Goal: Information Seeking & Learning: Learn about a topic

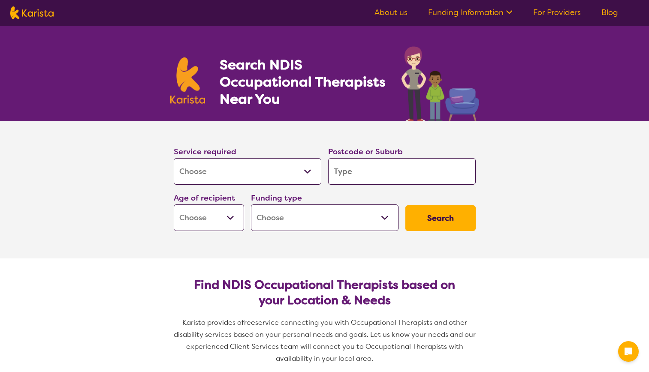
select select "[MEDICAL_DATA]"
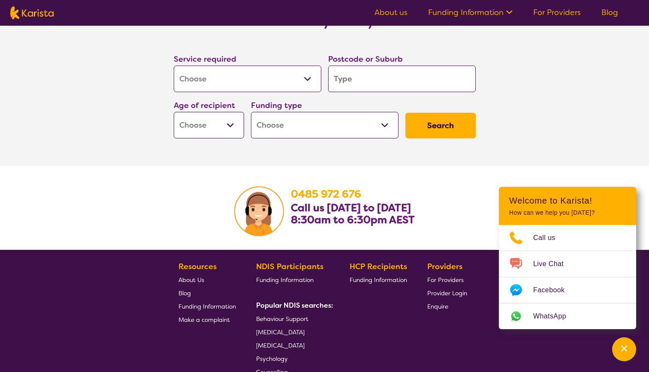
scroll to position [1289, 0]
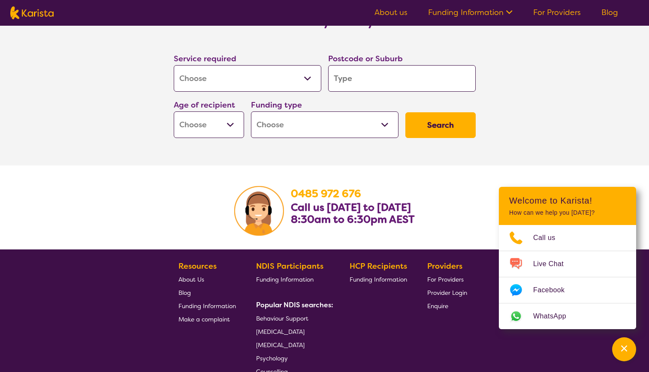
click at [373, 78] on input "search" at bounding box center [401, 78] width 147 height 27
click at [214, 125] on select "Early Childhood - 0 to 9 Child - 10 to 11 Adolescent - 12 to 17 Adult - 18 to 6…" at bounding box center [209, 124] width 70 height 27
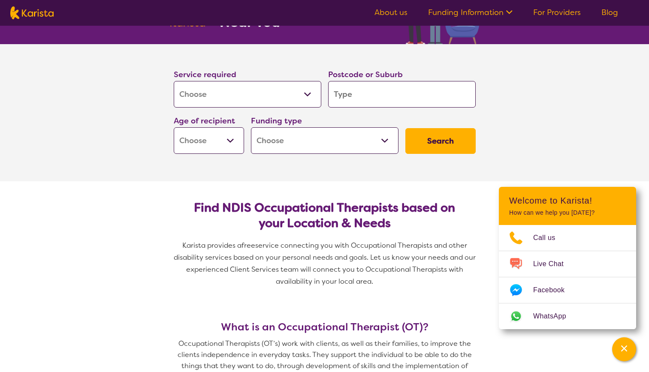
scroll to position [0, 0]
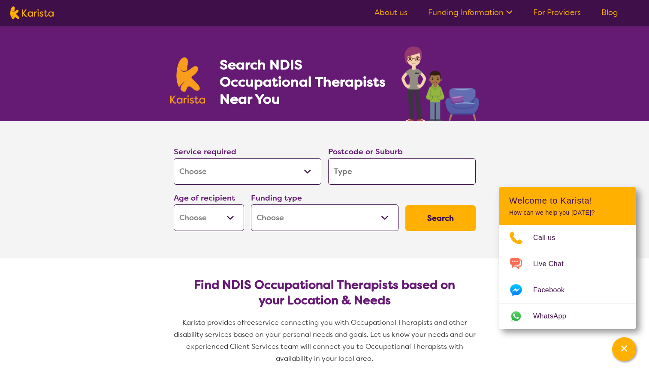
click at [388, 176] on input "search" at bounding box center [401, 171] width 147 height 27
click at [345, 221] on select "Home Care Package (HCP) National Disability Insurance Scheme (NDIS) I don't know" at bounding box center [324, 217] width 147 height 27
click at [388, 174] on input "search" at bounding box center [401, 171] width 147 height 27
type input "4"
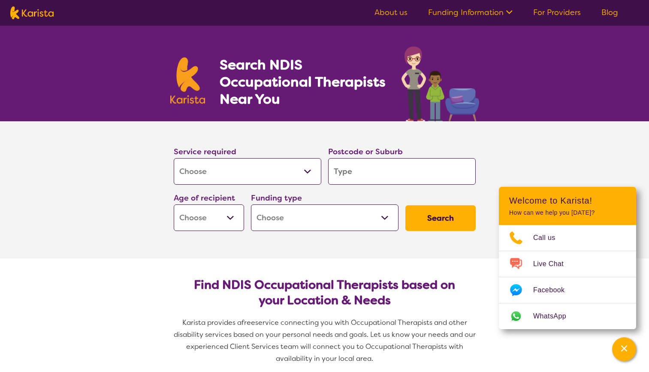
type input "4"
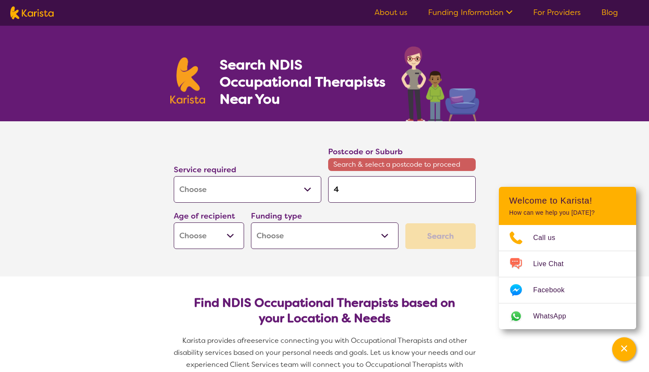
type input "40"
type input "405"
type input "4059"
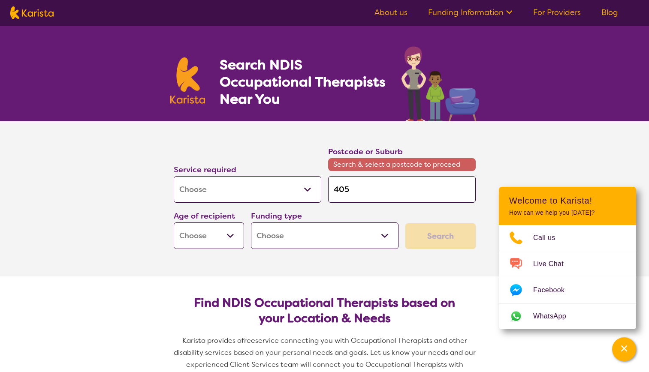
type input "4059"
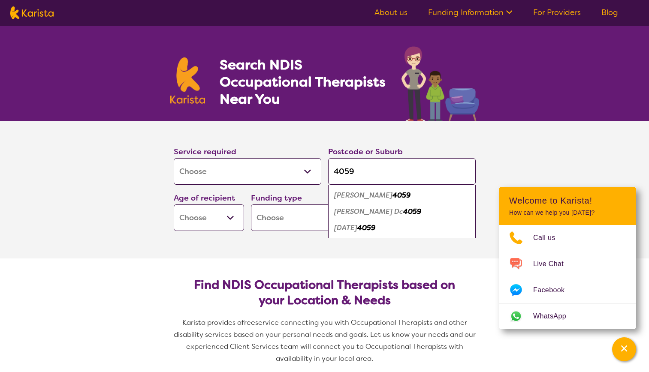
type input "4059"
click at [375, 230] on em "4059" at bounding box center [366, 227] width 18 height 9
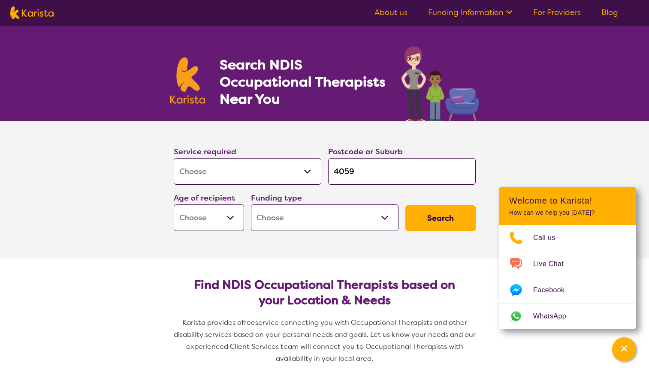
click at [427, 223] on button "Search" at bounding box center [440, 218] width 70 height 26
click at [229, 220] on select "Early Childhood - 0 to 9 Child - 10 to 11 Adolescent - 12 to 17 Adult - 18 to 6…" at bounding box center [209, 217] width 70 height 27
select select "AD"
click at [174, 204] on select "Early Childhood - 0 to 9 Child - 10 to 11 Adolescent - 12 to 17 Adult - 18 to 6…" at bounding box center [209, 217] width 70 height 27
select select "AD"
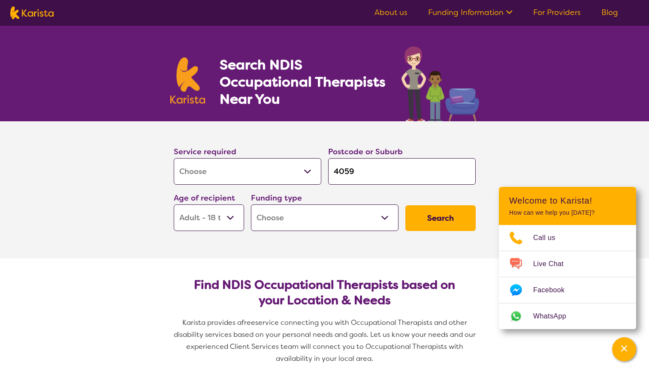
click at [457, 229] on button "Search" at bounding box center [440, 218] width 70 height 26
click at [331, 225] on select "Home Care Package (HCP) National Disability Insurance Scheme (NDIS) I don't know" at bounding box center [324, 217] width 147 height 27
select select "NDIS"
click at [251, 204] on select "Home Care Package (HCP) National Disability Insurance Scheme (NDIS) I don't know" at bounding box center [324, 217] width 147 height 27
select select "NDIS"
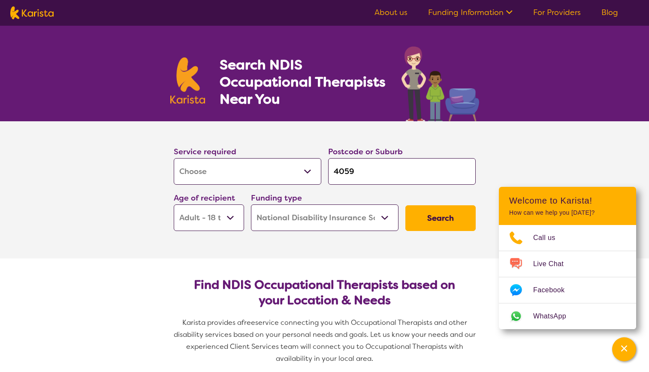
click at [441, 226] on button "Search" at bounding box center [440, 218] width 70 height 26
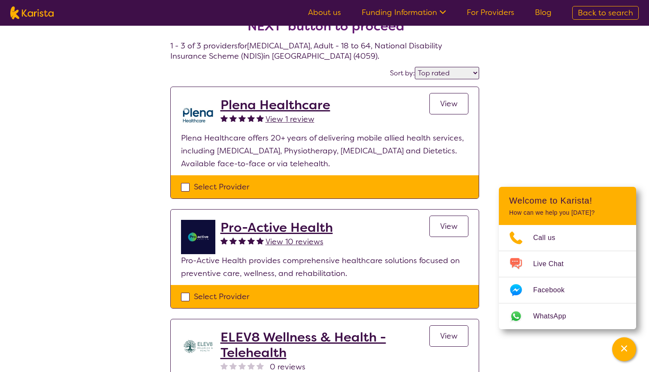
scroll to position [33, 0]
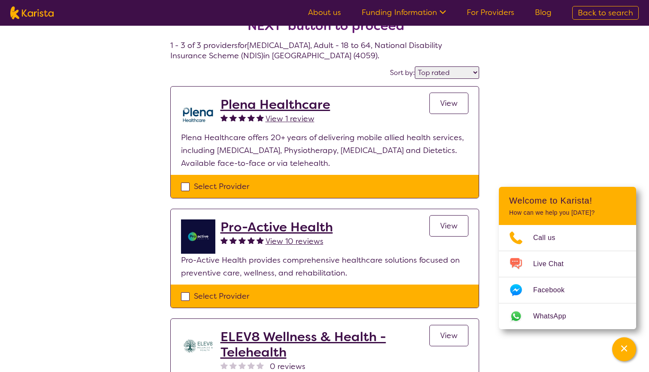
click at [445, 69] on select "Highly reviewed Top rated" at bounding box center [447, 72] width 64 height 12
select select "highly_reviewed"
click at [415, 66] on select "Highly reviewed Top rated" at bounding box center [447, 72] width 64 height 12
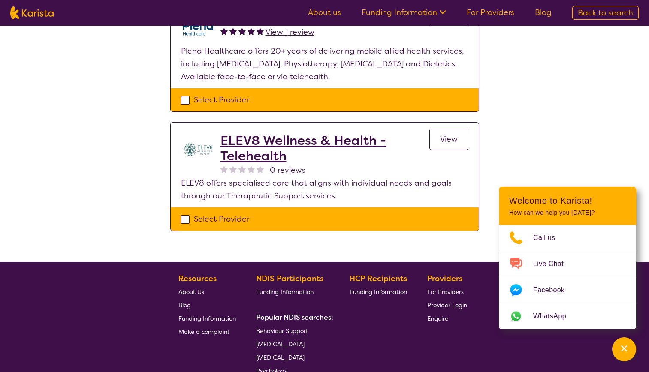
scroll to position [231, 0]
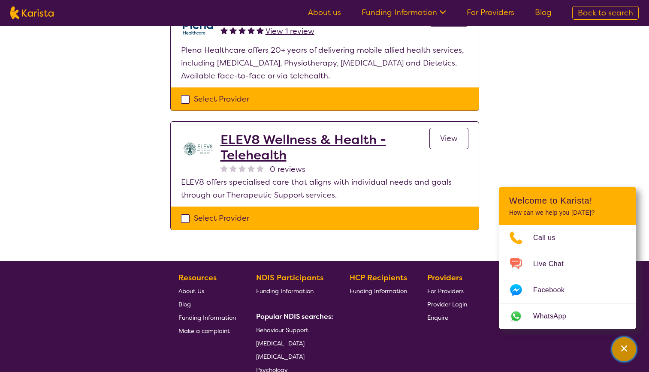
click at [625, 353] on div "Channel Menu" at bounding box center [623, 349] width 17 height 19
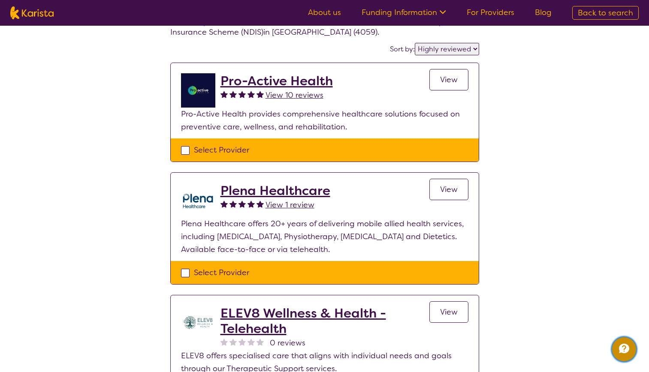
scroll to position [0, 0]
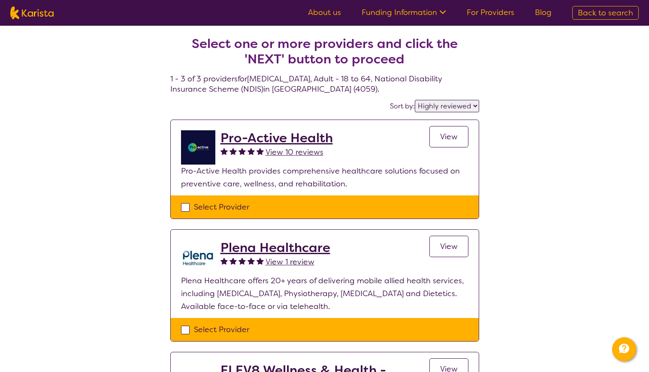
click at [318, 66] on h2 "Select one or more providers and click the 'NEXT' button to proceed" at bounding box center [324, 51] width 288 height 31
select select "[MEDICAL_DATA]"
select select "AD"
select select "NDIS"
select select "[MEDICAL_DATA]"
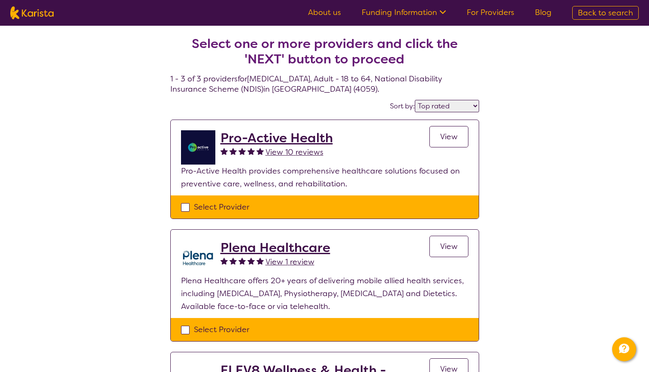
select select "AD"
select select "NDIS"
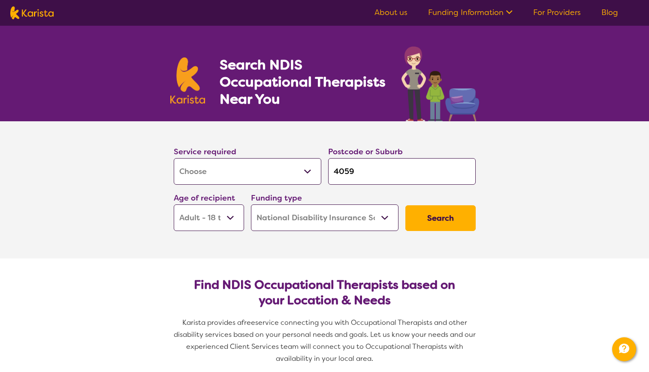
click at [225, 214] on select "Early Childhood - 0 to 9 Child - 10 to 11 Adolescent - 12 to 17 Adult - 18 to 6…" at bounding box center [209, 217] width 70 height 27
select select "CH"
click at [174, 204] on select "Early Childhood - 0 to 9 Child - 10 to 11 Adolescent - 12 to 17 Adult - 18 to 6…" at bounding box center [209, 217] width 70 height 27
select select "CH"
click at [441, 213] on button "Search" at bounding box center [440, 218] width 70 height 26
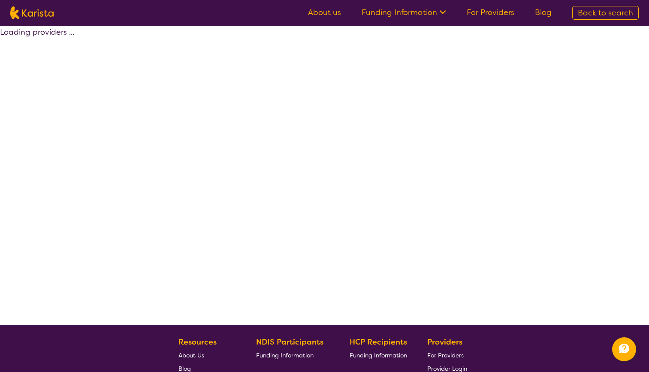
select select "by_score"
